Goal: Complete application form

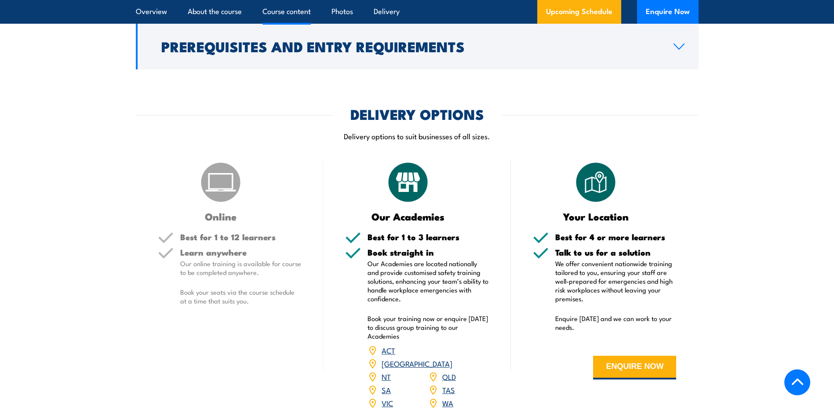
scroll to position [1319, 0]
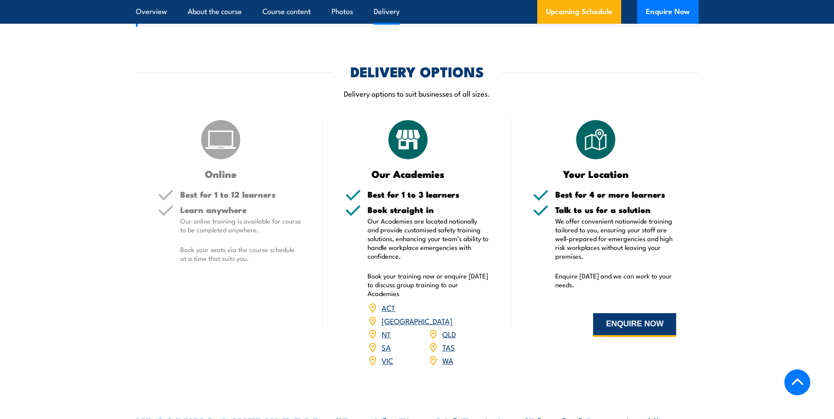
click at [629, 337] on button "ENQUIRE NOW" at bounding box center [634, 325] width 83 height 24
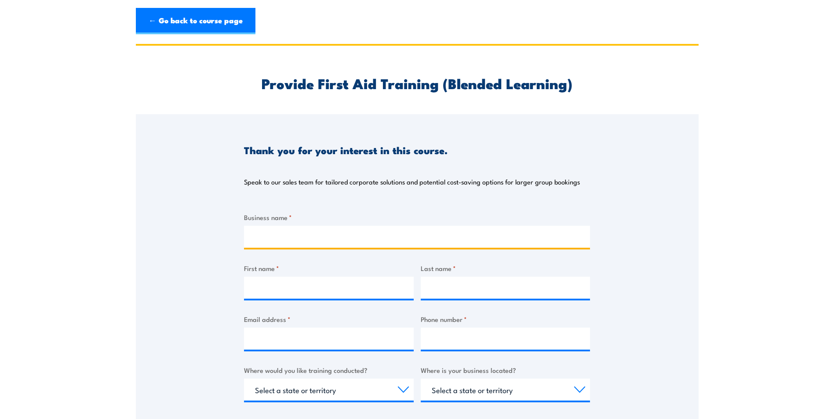
click at [294, 237] on input "Business name *" at bounding box center [417, 237] width 346 height 22
type input "D"
type input "a"
type input "Advanced Precast [GEOGRAPHIC_DATA]"
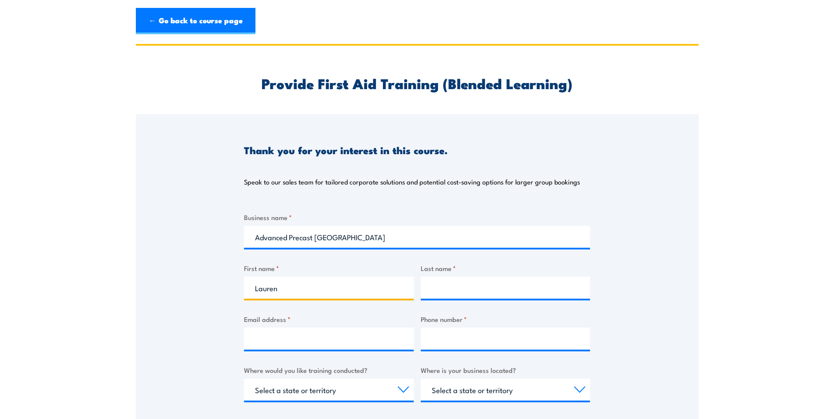
type input "Lauren"
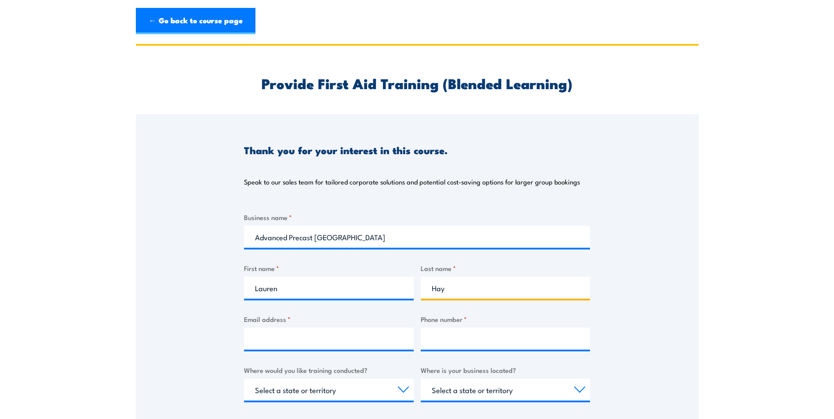
type input "Hay"
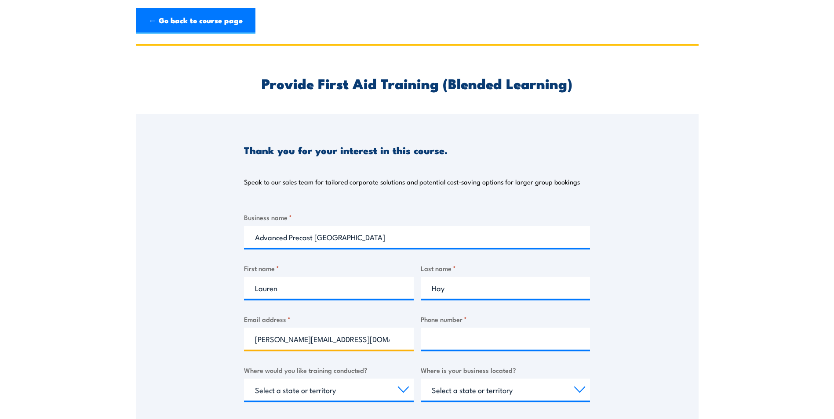
type input "[PERSON_NAME][EMAIL_ADDRESS][DOMAIN_NAME]"
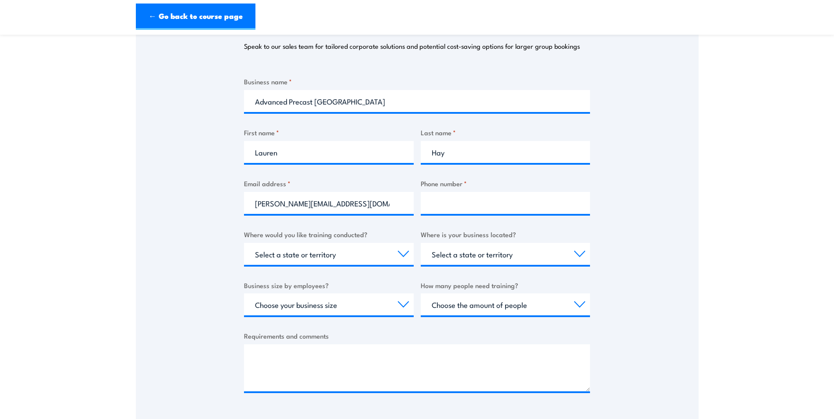
scroll to position [132, 0]
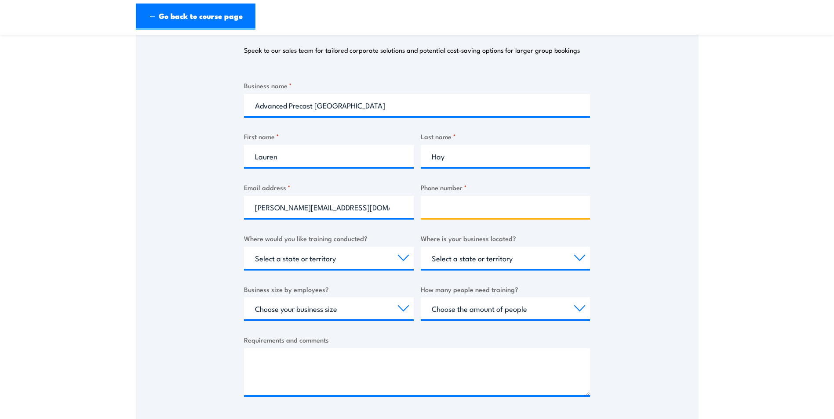
click at [453, 205] on input "Phone number *" at bounding box center [506, 207] width 170 height 22
click at [462, 205] on input "9797" at bounding box center [506, 207] width 170 height 22
type input "9797 9410"
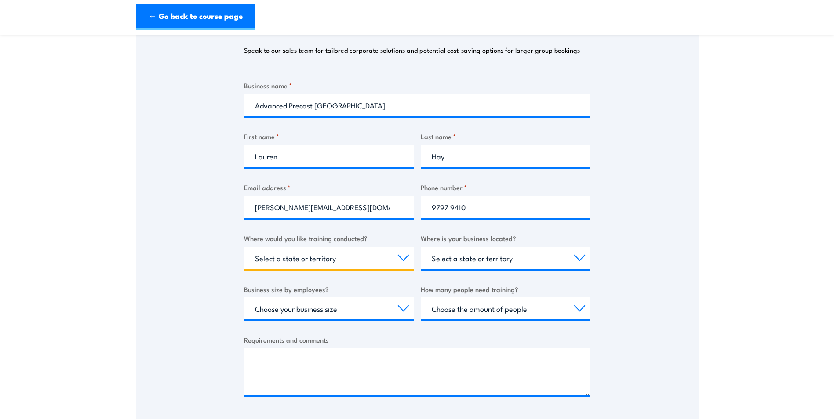
click at [315, 259] on select "Select a state or territory Nationally - multiple locations [GEOGRAPHIC_DATA] […" at bounding box center [329, 258] width 170 height 22
select select "VIC"
click at [244, 247] on select "Select a state or territory Nationally - multiple locations [GEOGRAPHIC_DATA] […" at bounding box center [329, 258] width 170 height 22
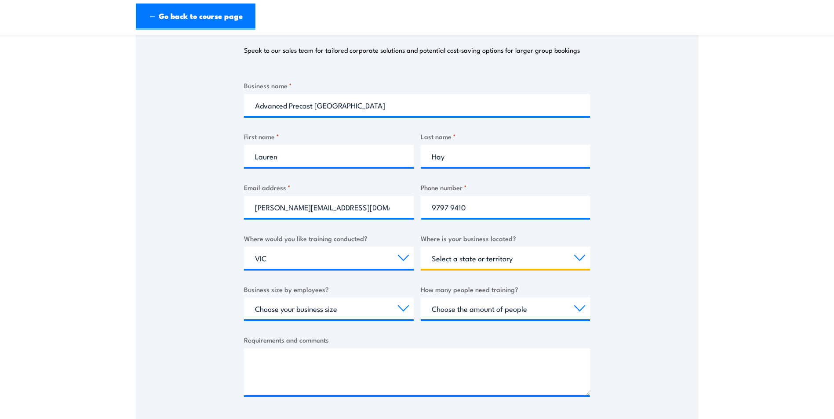
click at [455, 262] on select "Select a state or territory [GEOGRAPHIC_DATA] [GEOGRAPHIC_DATA] [GEOGRAPHIC_DAT…" at bounding box center [506, 258] width 170 height 22
select select "VIC"
click at [421, 247] on select "Select a state or territory [GEOGRAPHIC_DATA] [GEOGRAPHIC_DATA] [GEOGRAPHIC_DAT…" at bounding box center [506, 258] width 170 height 22
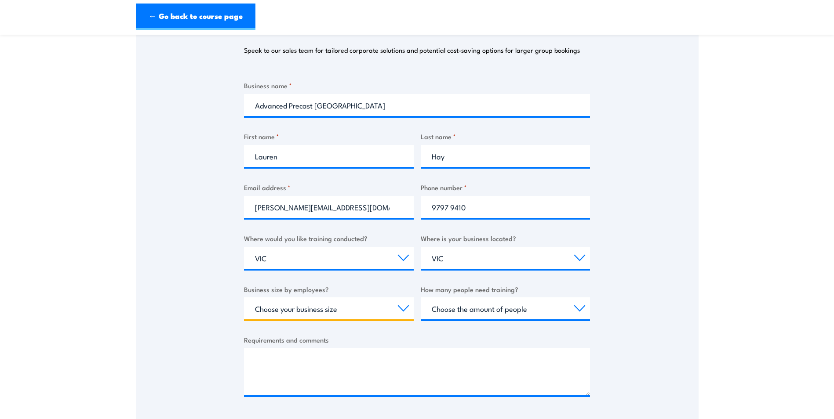
click at [366, 313] on select "Choose your business size 1 to 19 20 to 199 200+" at bounding box center [329, 309] width 170 height 22
select select "20 to 199"
click at [244, 298] on select "Choose your business size 1 to 19 20 to 199 200+" at bounding box center [329, 309] width 170 height 22
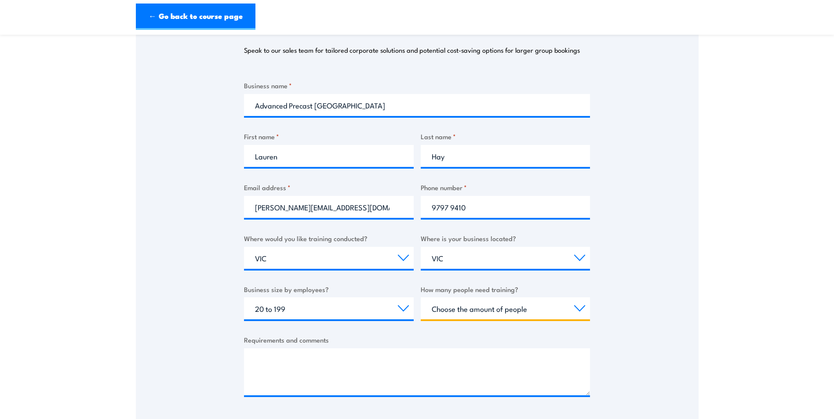
drag, startPoint x: 491, startPoint y: 304, endPoint x: 492, endPoint y: 309, distance: 5.3
click at [492, 305] on select "Choose the amount of people 1 to 4 5 to 19 20+" at bounding box center [506, 309] width 170 height 22
select select "20+"
click at [421, 298] on select "Choose the amount of people 1 to 4 5 to 19 20+" at bounding box center [506, 309] width 170 height 22
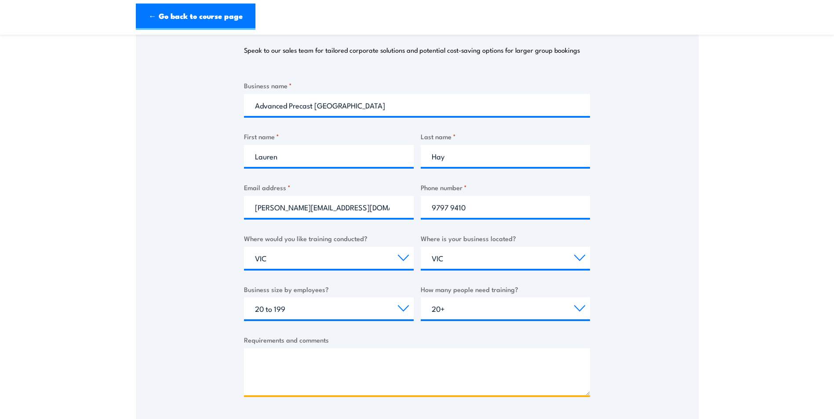
click at [329, 364] on textarea "Requirements and comments" at bounding box center [417, 372] width 346 height 47
type textarea "l"
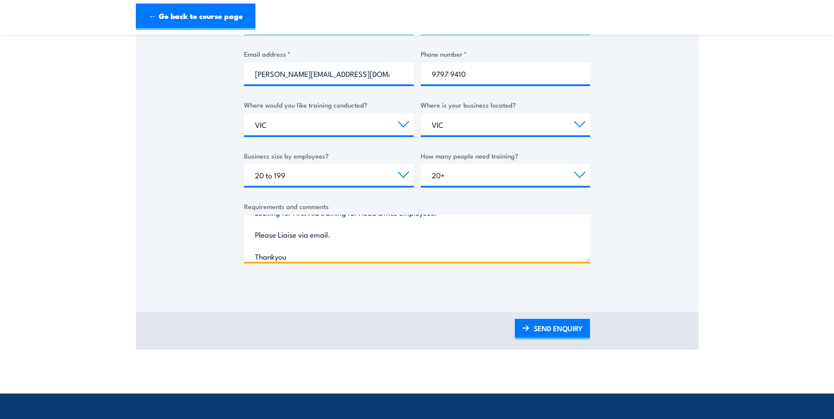
scroll to position [308, 0]
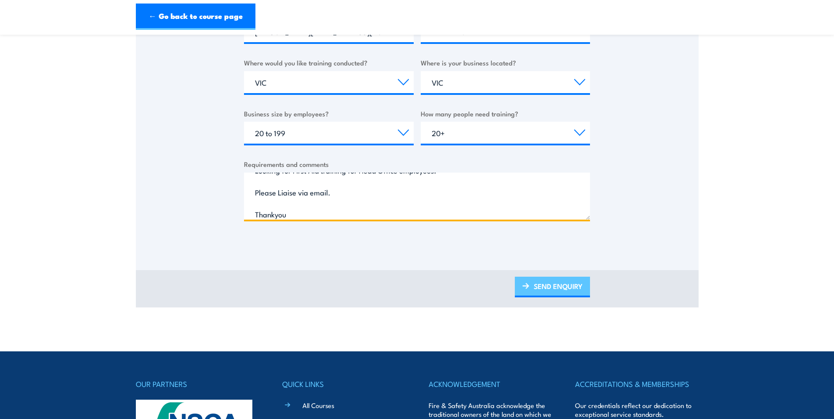
type textarea "Looking for First Aid training for Head Office employees. Please Liaise via ema…"
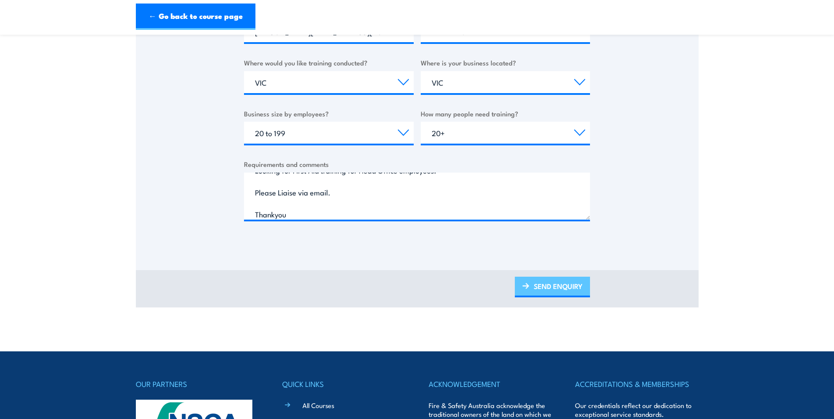
click at [539, 291] on link "SEND ENQUIRY" at bounding box center [552, 287] width 75 height 21
click at [555, 296] on link "SEND ENQUIRY" at bounding box center [552, 287] width 75 height 21
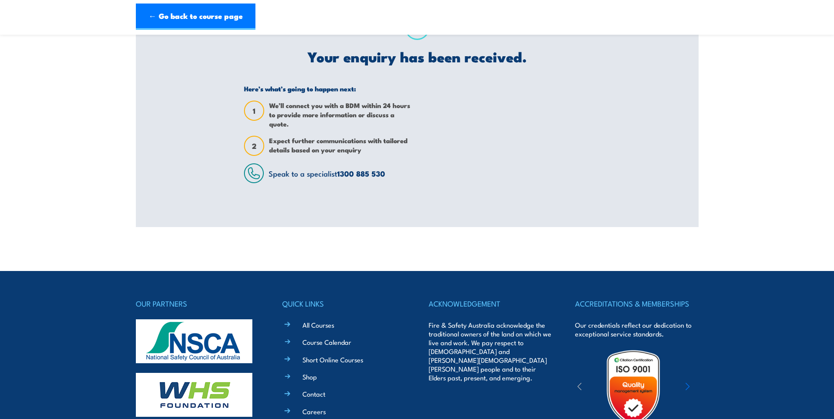
scroll to position [88, 0]
